Goal: Task Accomplishment & Management: Manage account settings

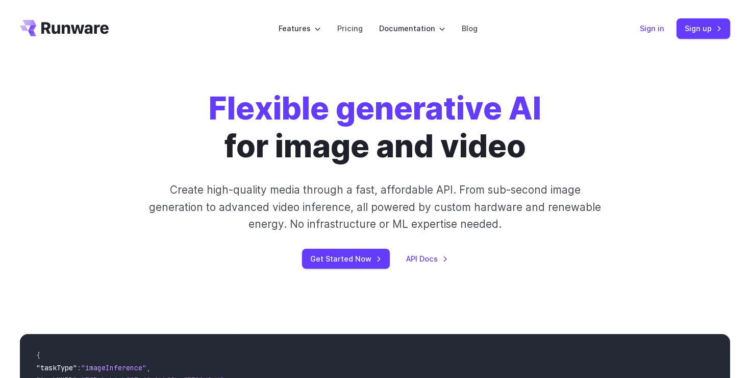
click at [653, 31] on link "Sign in" at bounding box center [652, 28] width 24 height 12
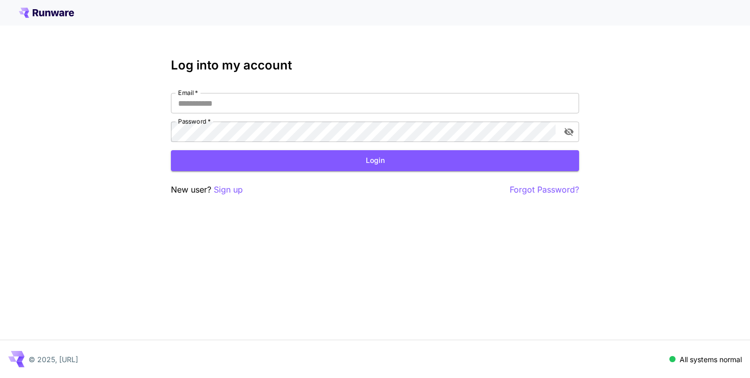
type input "**********"
click at [332, 148] on form "**********" at bounding box center [375, 132] width 408 height 78
click at [340, 160] on button "Login" at bounding box center [375, 160] width 408 height 21
